Goal: Task Accomplishment & Management: Manage account settings

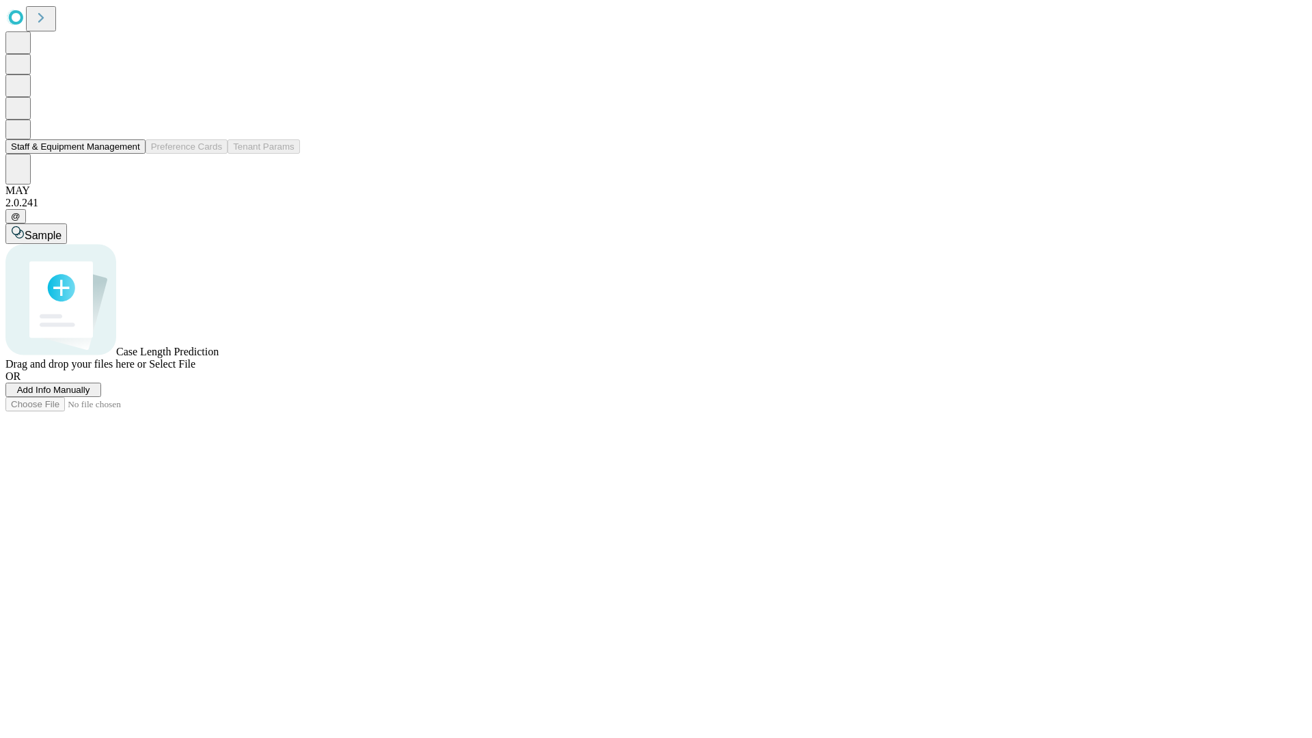
click at [131, 154] on button "Staff & Equipment Management" at bounding box center [75, 146] width 140 height 14
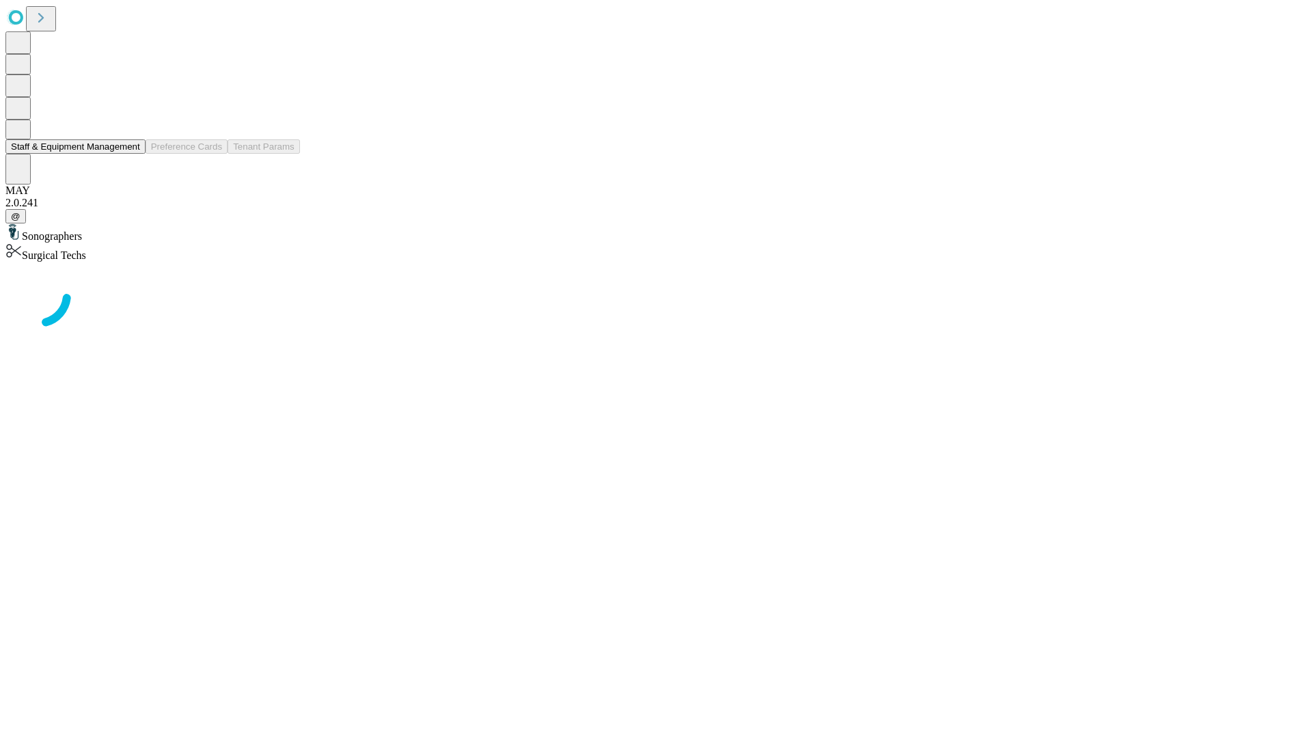
click at [131, 154] on button "Staff & Equipment Management" at bounding box center [75, 146] width 140 height 14
